Goal: Information Seeking & Learning: Learn about a topic

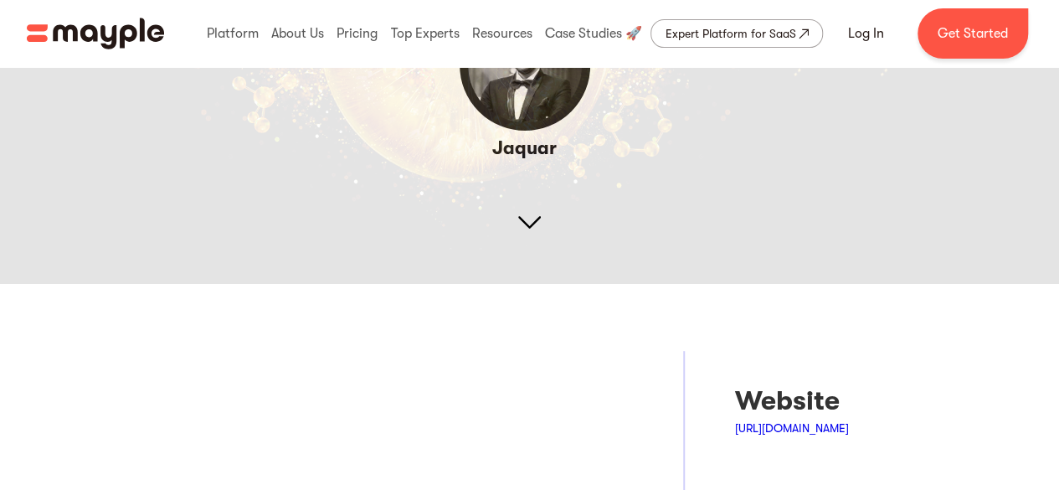
scroll to position [251, 0]
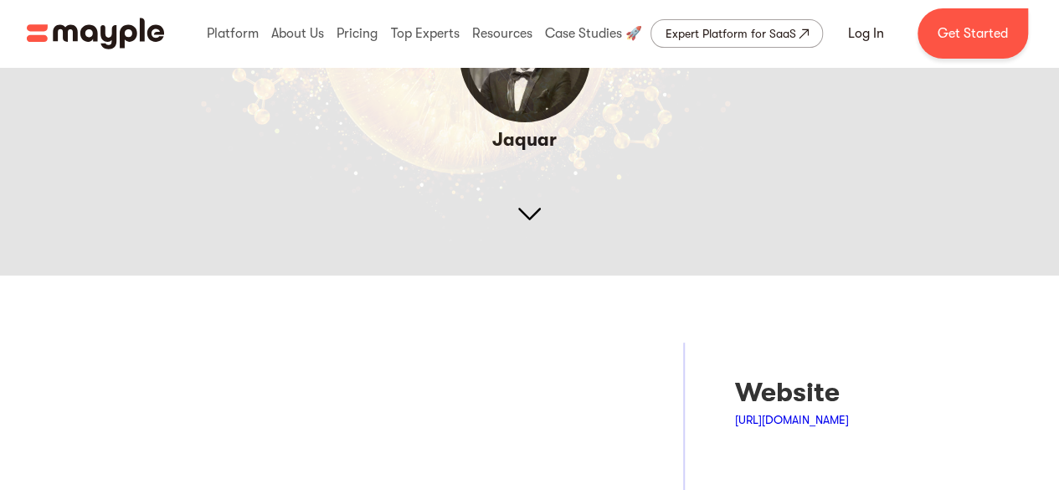
click at [526, 205] on img at bounding box center [529, 11] width 1059 height 530
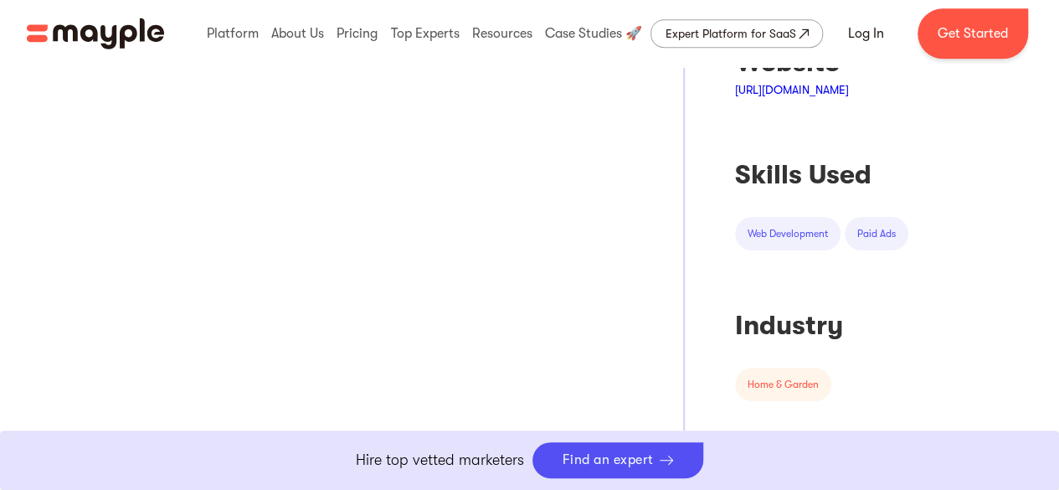
scroll to position [0, 0]
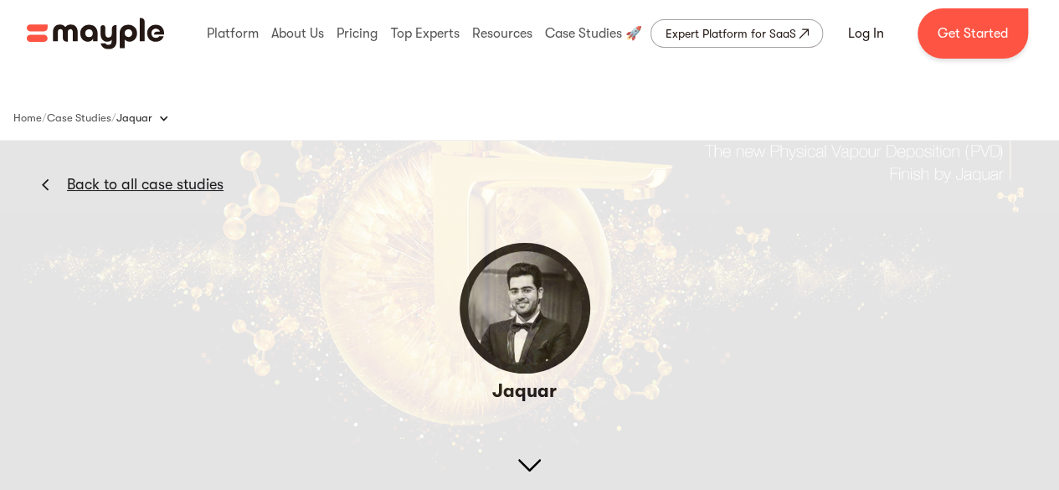
click at [590, 232] on img at bounding box center [529, 262] width 1059 height 530
click at [40, 178] on div "Back to all case studies" at bounding box center [112, 168] width 224 height 54
click at [49, 182] on div "Back to all case studies" at bounding box center [112, 168] width 224 height 54
click at [48, 182] on img at bounding box center [46, 184] width 8 height 13
click at [45, 178] on img at bounding box center [46, 184] width 8 height 13
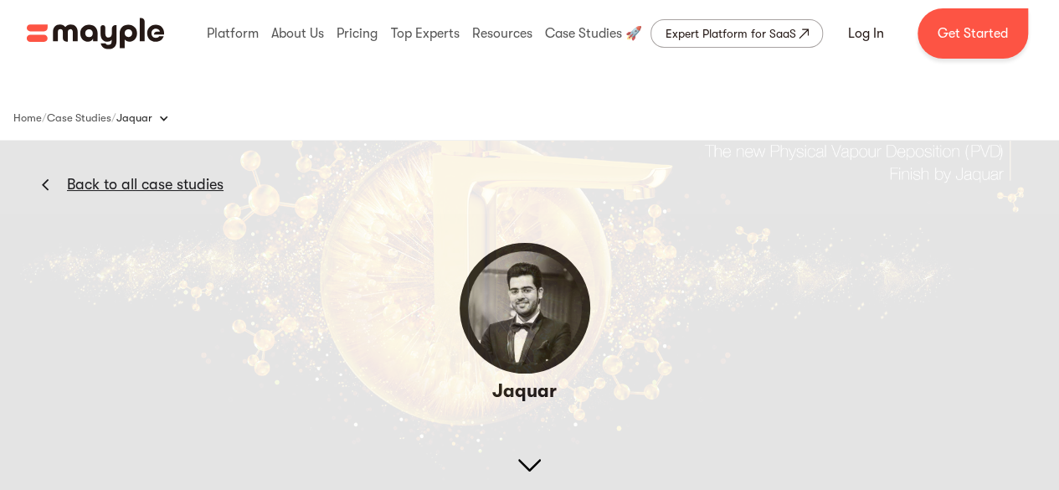
click at [49, 173] on div "Back to all case studies" at bounding box center [112, 168] width 224 height 54
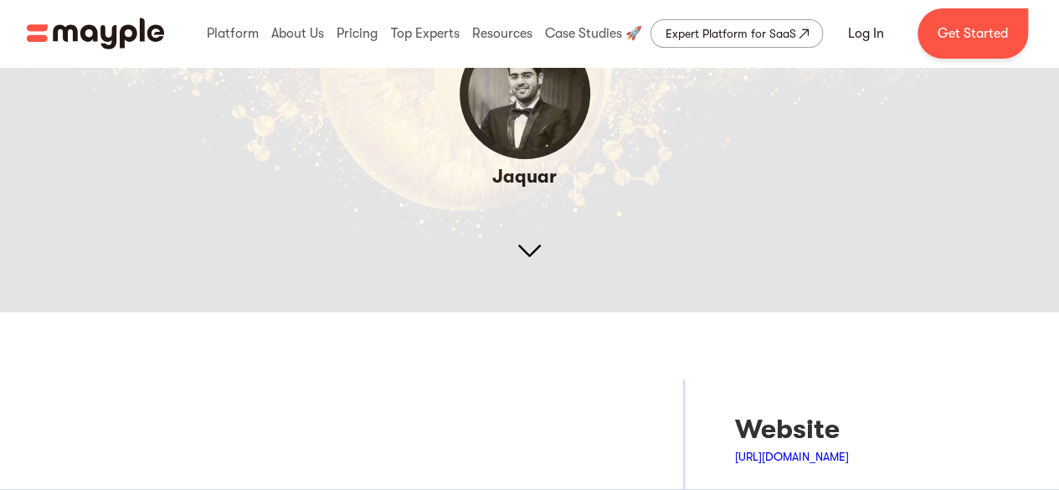
scroll to position [251, 0]
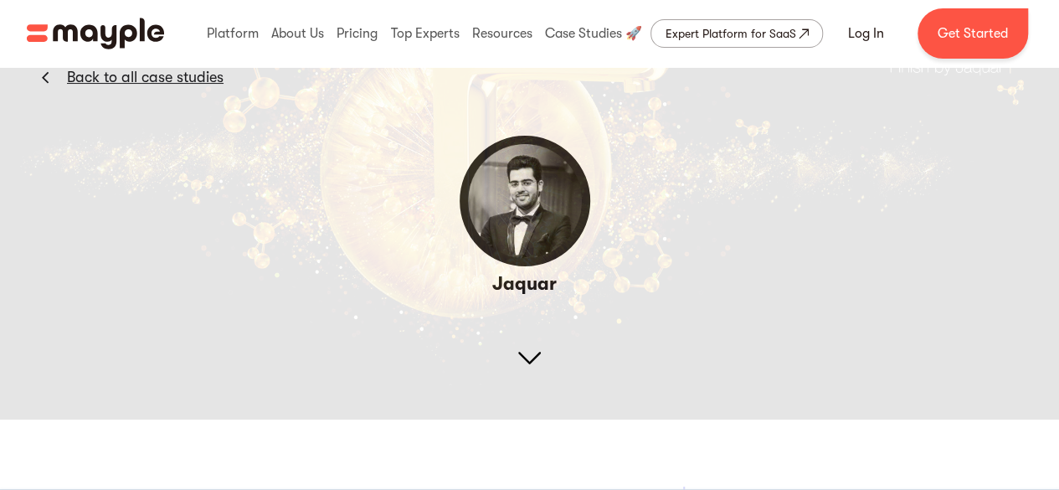
scroll to position [0, 0]
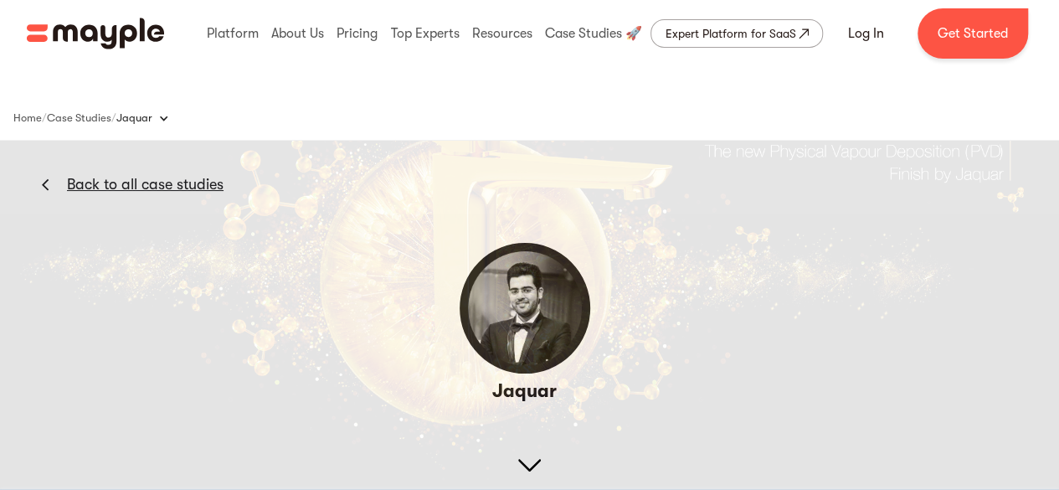
click at [608, 214] on img at bounding box center [529, 262] width 1059 height 530
click at [109, 185] on link "Back to all case studies" at bounding box center [145, 184] width 157 height 20
